Goal: Task Accomplishment & Management: Manage account settings

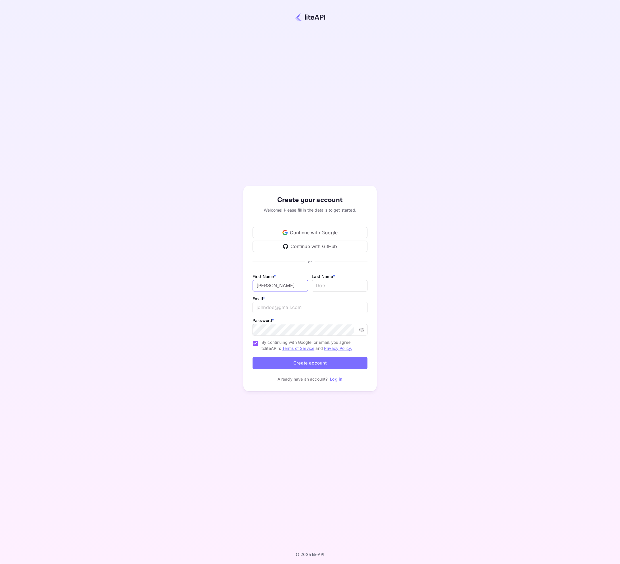
type input "[PERSON_NAME]"
type input "Winiecki"
type input "adam.winiecki@gmail.com"
click at [406, 278] on div "Create your account Welcome! Please fill in the details to get started. Continu…" at bounding box center [310, 288] width 570 height 527
click at [361, 329] on icon "toggle password visibility" at bounding box center [362, 330] width 6 height 6
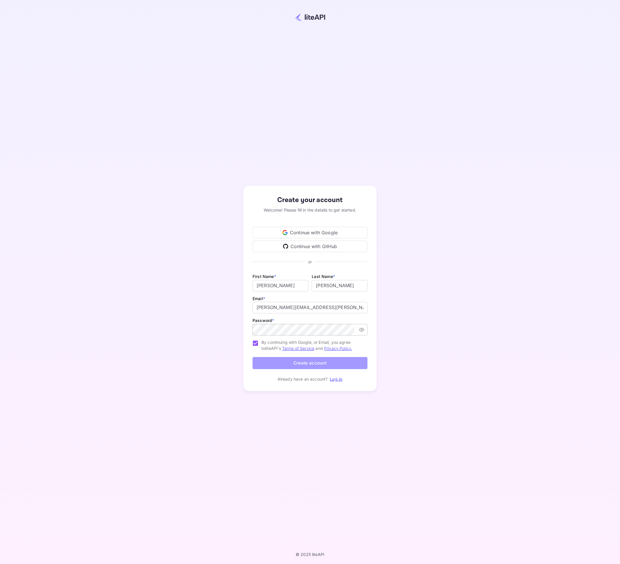
click at [309, 363] on button "Create account" at bounding box center [310, 363] width 115 height 12
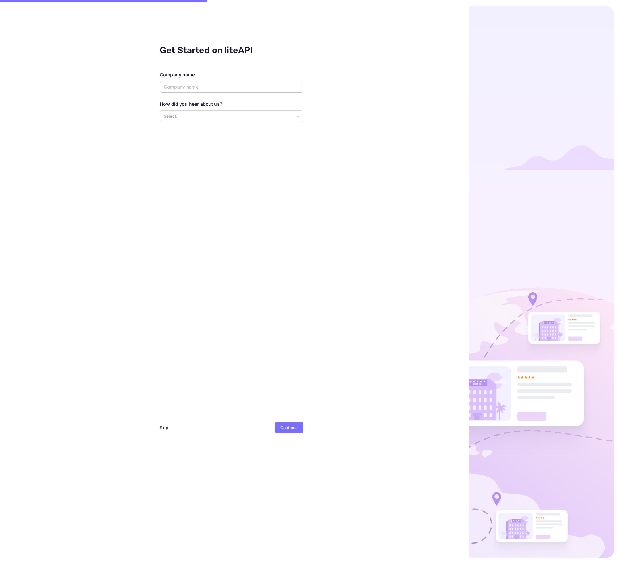
click at [206, 86] on input "text" at bounding box center [232, 86] width 144 height 11
click at [295, 114] on body "Get Started on liteAPI Company name ​ How did you hear about us? Select... ​ Sk…" at bounding box center [310, 282] width 620 height 564
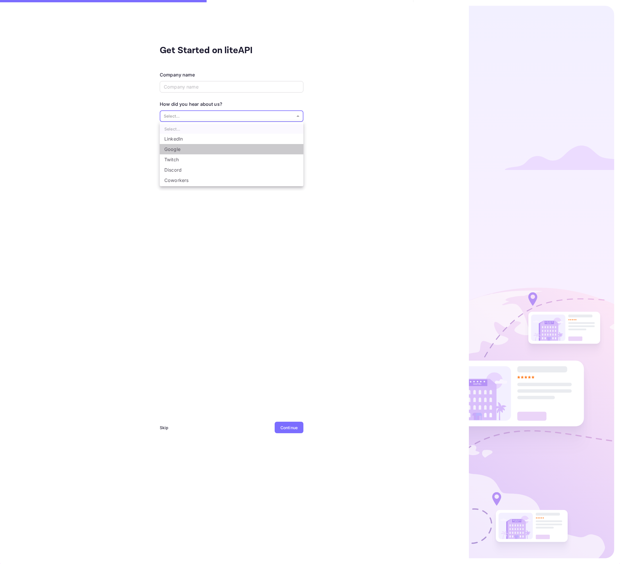
click at [250, 147] on li "Google" at bounding box center [232, 149] width 144 height 10
click at [98, 252] on div "Get Started on liteAPI Company name ​ How did you hear about us? Google Google …" at bounding box center [231, 282] width 463 height 564
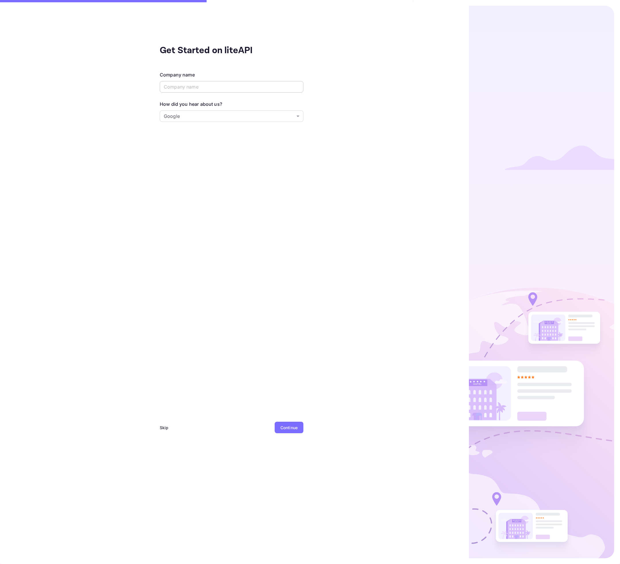
click at [195, 87] on input "text" at bounding box center [232, 86] width 144 height 11
click at [197, 117] on body "Get Started on liteAPI Company name ​ How did you hear about us? Google Google …" at bounding box center [310, 282] width 620 height 564
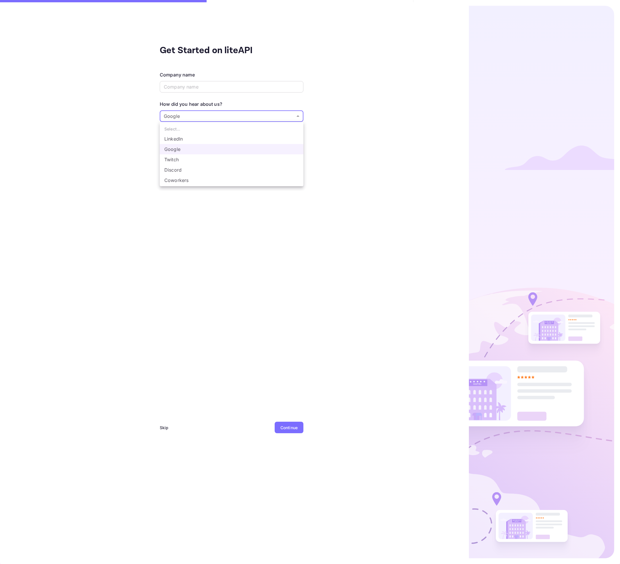
scroll to position [9, 0]
click at [185, 181] on li "Other..." at bounding box center [232, 181] width 144 height 10
type input "Other..."
click at [190, 89] on input "text" at bounding box center [232, 86] width 144 height 11
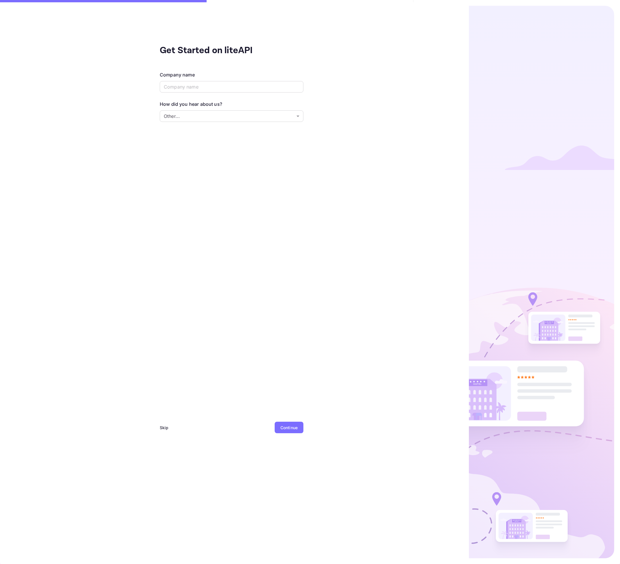
click at [166, 427] on div "Skip" at bounding box center [164, 428] width 9 height 6
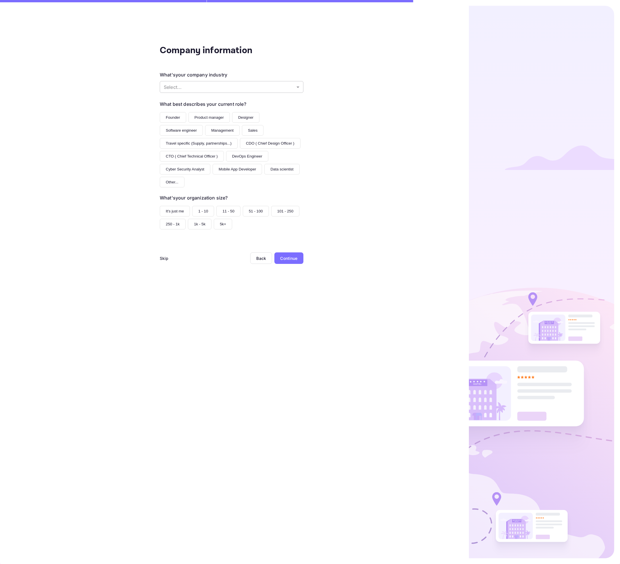
click at [289, 86] on body "Company information What's your company industry Select... ​ What best describe…" at bounding box center [310, 282] width 620 height 564
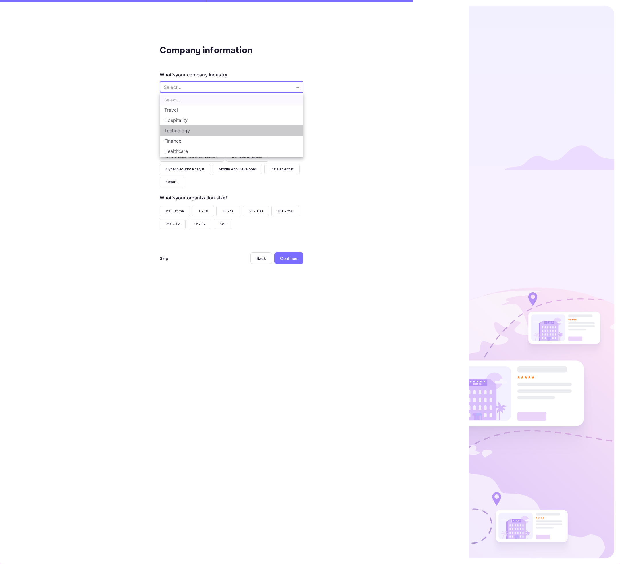
click at [226, 131] on li "Technology" at bounding box center [232, 130] width 144 height 10
type input "Technology"
click at [172, 116] on button "Founder" at bounding box center [173, 117] width 26 height 11
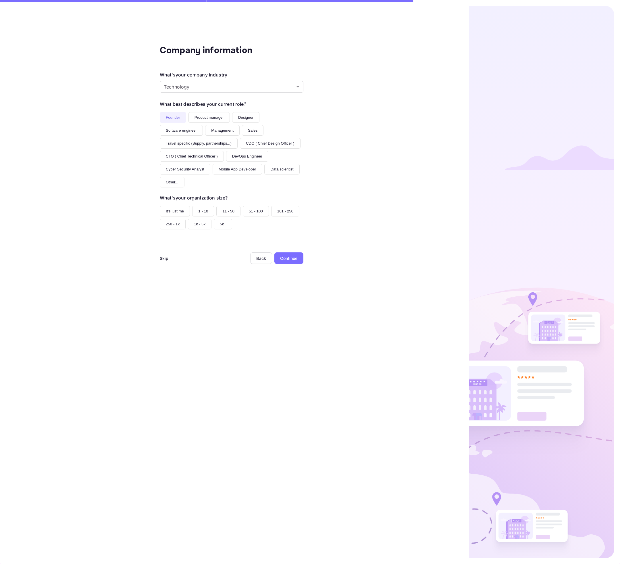
click at [204, 206] on button "1 - 10" at bounding box center [203, 211] width 22 height 11
click at [292, 255] on div "Continue" at bounding box center [288, 258] width 17 height 6
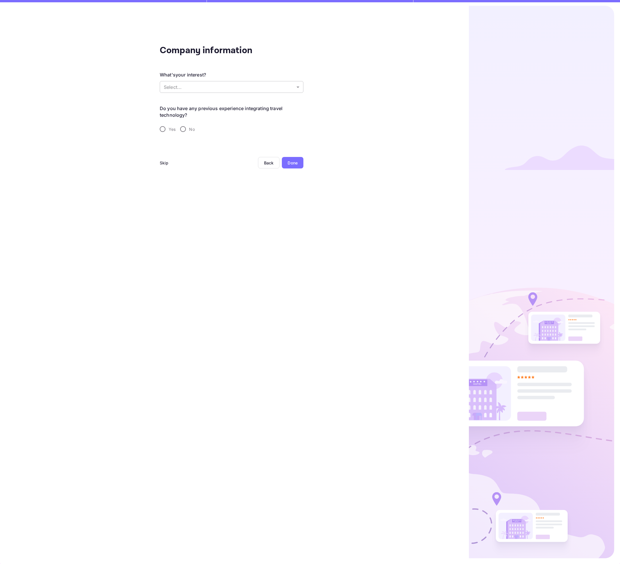
click at [293, 88] on body "Company information What's your interest? Select... ​ Do you have any previous …" at bounding box center [310, 282] width 620 height 564
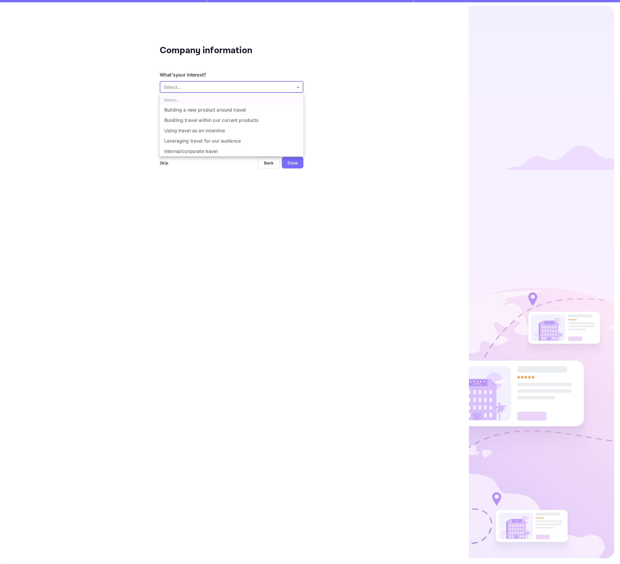
click at [239, 110] on li "Building a new product around travel" at bounding box center [232, 110] width 144 height 10
type input "Building a new product around travel"
click at [163, 128] on input "Yes" at bounding box center [163, 129] width 12 height 12
radio input "true"
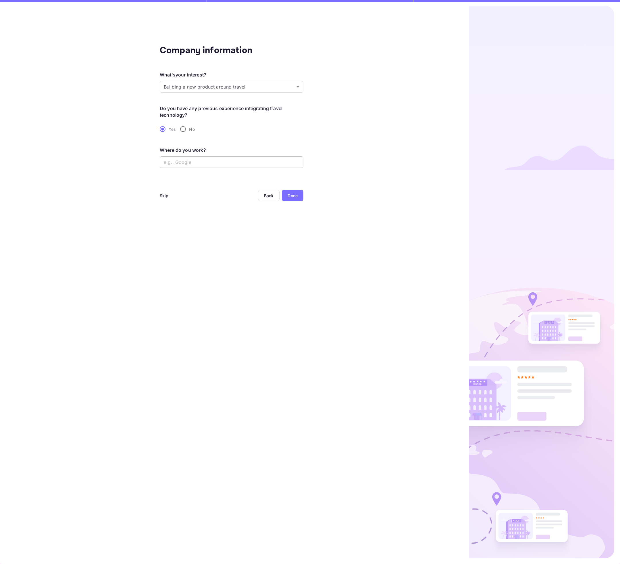
click at [217, 162] on input "text" at bounding box center [232, 161] width 144 height 11
click at [183, 130] on input "No" at bounding box center [183, 129] width 12 height 12
radio input "true"
click at [290, 162] on div "Done" at bounding box center [293, 163] width 10 height 6
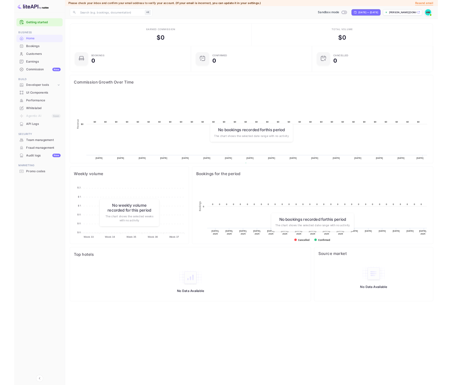
scroll to position [93, 174]
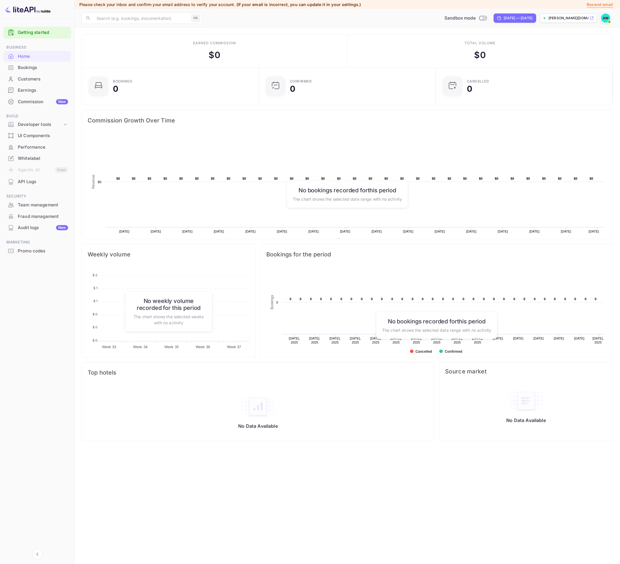
click at [38, 31] on link "Getting started" at bounding box center [43, 32] width 50 height 7
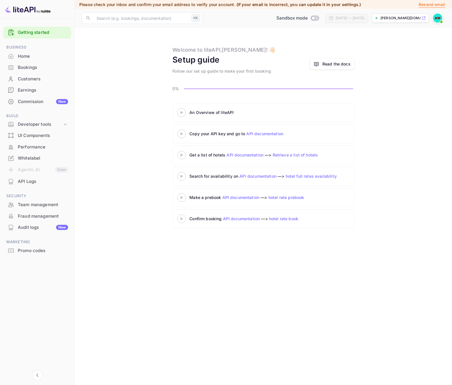
click at [182, 115] on div at bounding box center [182, 112] width 20 height 7
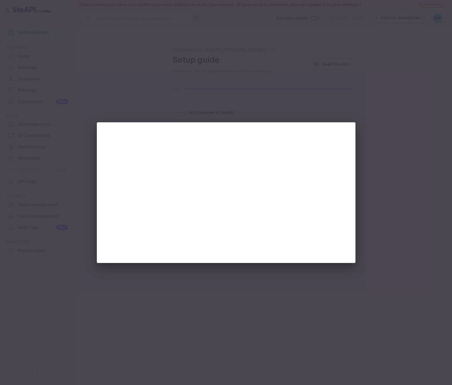
click at [173, 308] on div at bounding box center [226, 192] width 452 height 385
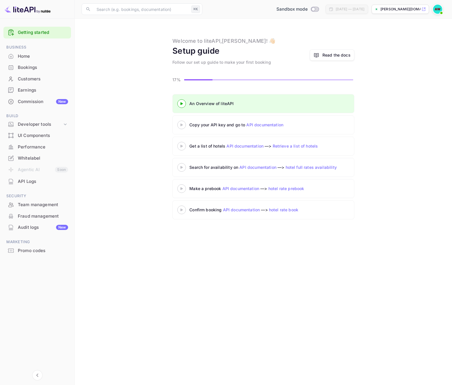
click at [181, 103] on 3 at bounding box center [182, 103] width 2 height 3
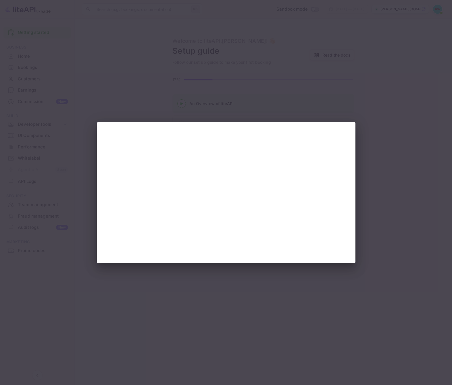
click at [252, 306] on div at bounding box center [226, 192] width 452 height 385
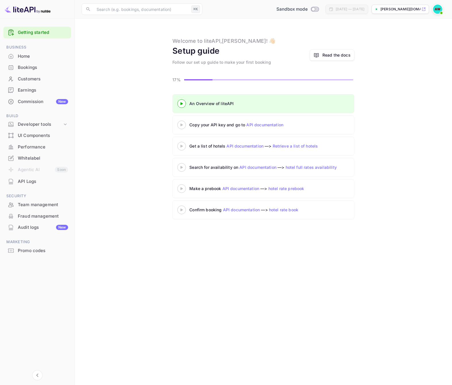
click at [257, 124] on link "API documentation" at bounding box center [264, 124] width 37 height 5
click at [184, 102] on div at bounding box center [182, 103] width 20 height 7
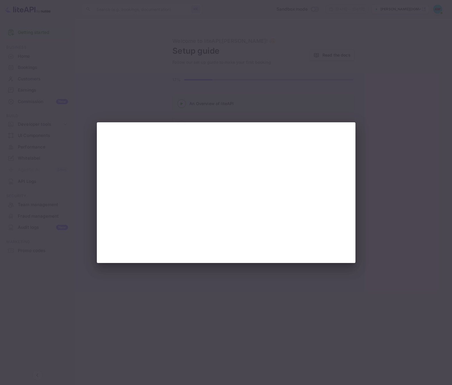
click at [388, 148] on div at bounding box center [226, 192] width 452 height 385
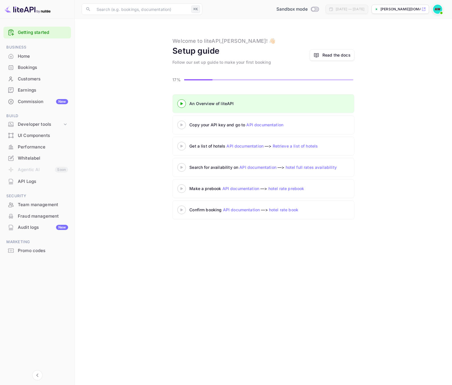
click at [295, 39] on div "Welcome to liteAPI, Adam ! 👋🏻 Setup guide Follow our set up guide to make your …" at bounding box center [263, 51] width 182 height 28
click at [39, 123] on div "Developer tools" at bounding box center [40, 124] width 45 height 7
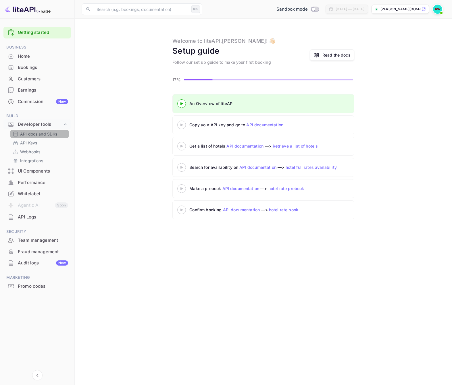
click at [48, 133] on p "API docs and SDKs" at bounding box center [38, 134] width 37 height 6
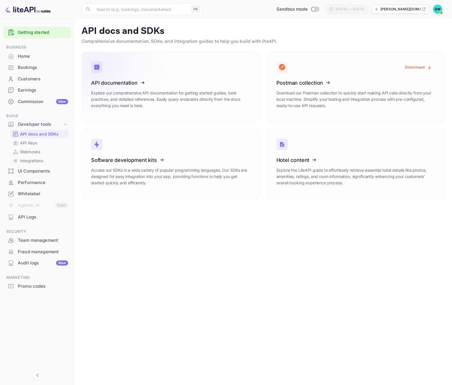
click at [116, 94] on icon at bounding box center [126, 81] width 89 height 59
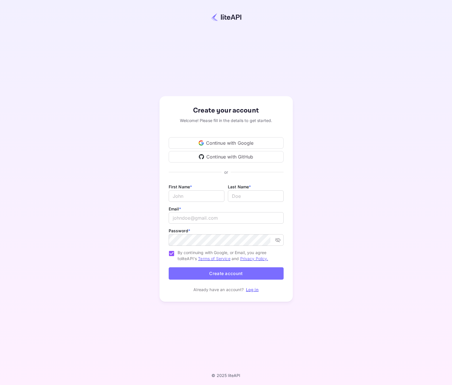
drag, startPoint x: 250, startPoint y: 288, endPoint x: 246, endPoint y: 289, distance: 3.7
click at [249, 288] on link "Log in" at bounding box center [252, 289] width 13 height 5
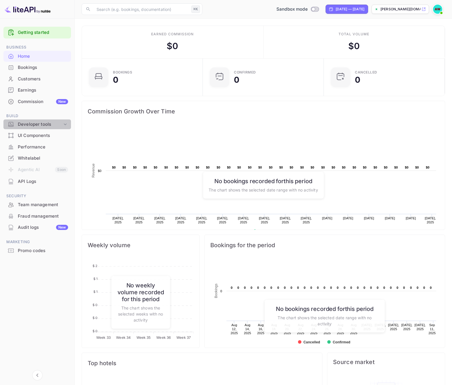
click at [47, 123] on div "Developer tools" at bounding box center [40, 124] width 45 height 7
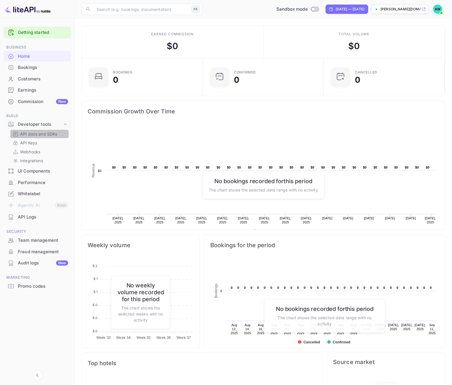
click at [42, 134] on p "API docs and SDKs" at bounding box center [38, 134] width 37 height 6
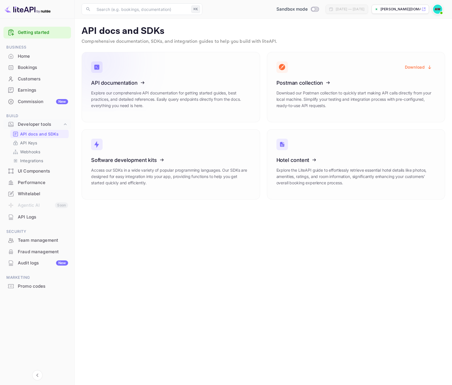
click at [131, 97] on icon at bounding box center [126, 81] width 89 height 59
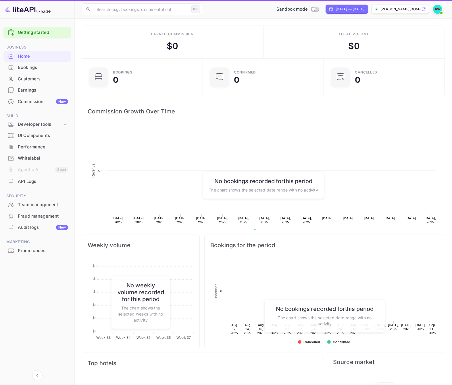
scroll to position [93, 118]
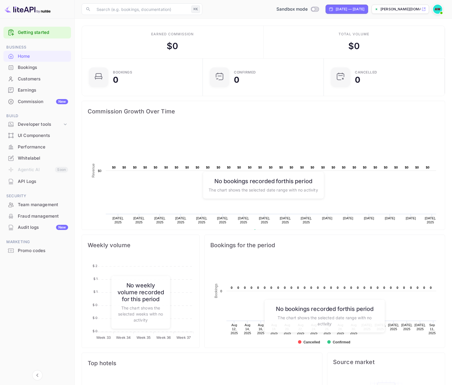
click at [34, 133] on div "UI Components" at bounding box center [43, 136] width 50 height 7
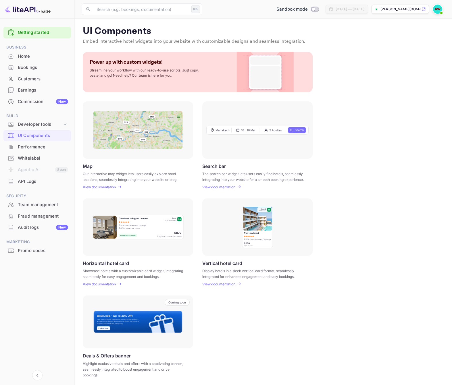
click at [438, 10] on img at bounding box center [437, 9] width 9 height 9
click at [385, 59] on p "Settings" at bounding box center [386, 62] width 16 height 6
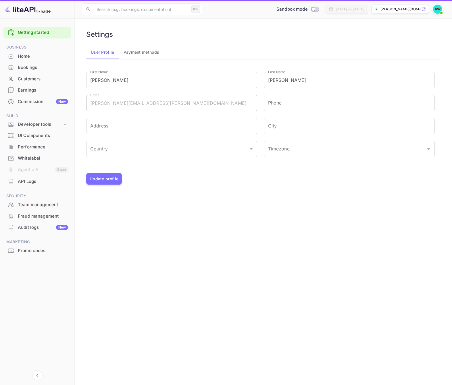
type input "(GMT+01:00) [GEOGRAPHIC_DATA]"
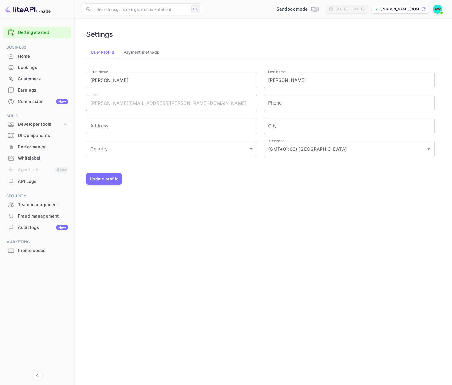
click at [149, 51] on button "Payment methods" at bounding box center [141, 52] width 45 height 14
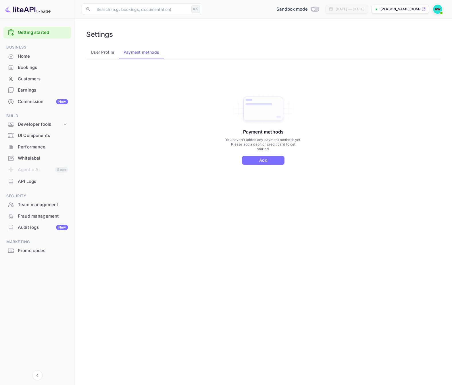
click at [256, 280] on main "Settings User Profile Payment methods Payment methods You haven't added any pay…" at bounding box center [263, 202] width 377 height 367
